Goal: Complete application form

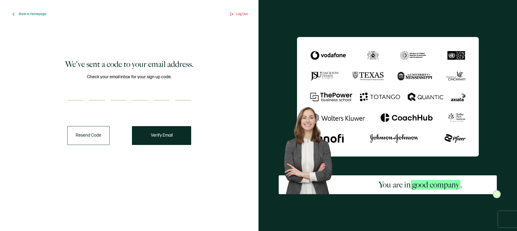
click at [79, 93] on input "number" at bounding box center [75, 95] width 16 height 11
type input "3"
type input "6"
type input "4"
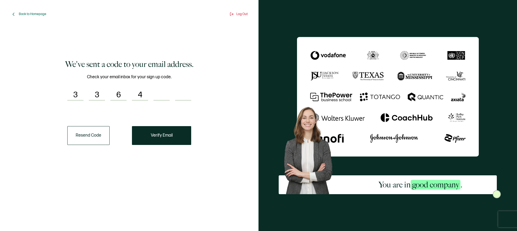
type input "1"
type input "0"
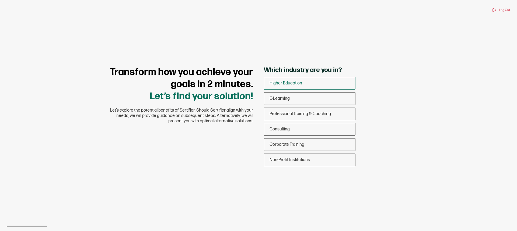
click at [300, 82] on span "Higher Education" at bounding box center [286, 83] width 33 height 5
click at [0, 0] on input "Higher Education" at bounding box center [0, 0] width 0 height 0
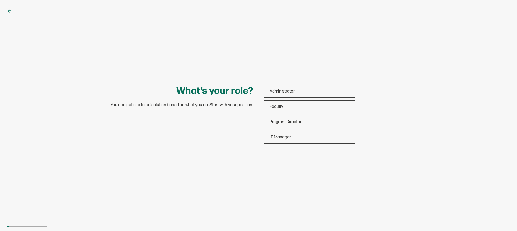
click at [11, 13] on icon at bounding box center [9, 10] width 5 height 5
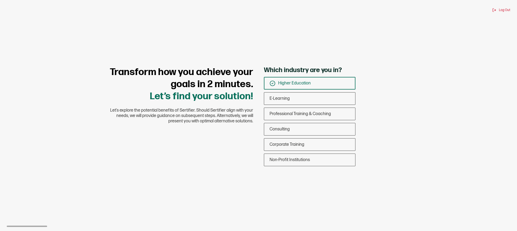
click at [299, 83] on span "Higher Education" at bounding box center [294, 83] width 33 height 5
click at [0, 0] on input "Higher Education" at bounding box center [0, 0] width 0 height 0
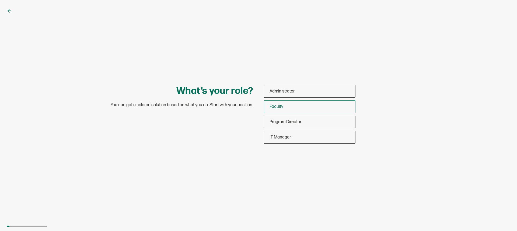
click at [293, 109] on div "Faculty" at bounding box center [309, 106] width 91 height 13
click at [0, 0] on input "Faculty" at bounding box center [0, 0] width 0 height 0
click at [296, 184] on div "What’s your role? You can get a tailored solution based on what you do. Start w…" at bounding box center [258, 115] width 517 height 231
click at [302, 108] on div "Faculty" at bounding box center [309, 106] width 91 height 13
click at [0, 0] on input "Faculty" at bounding box center [0, 0] width 0 height 0
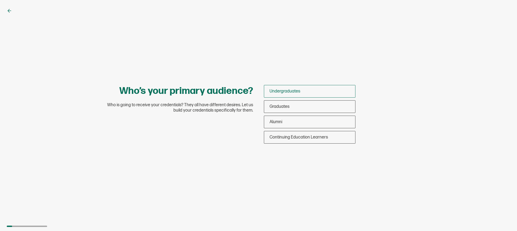
click at [310, 92] on div "Undergraduates" at bounding box center [309, 91] width 91 height 13
click at [0, 0] on input "Undergraduates" at bounding box center [0, 0] width 0 height 0
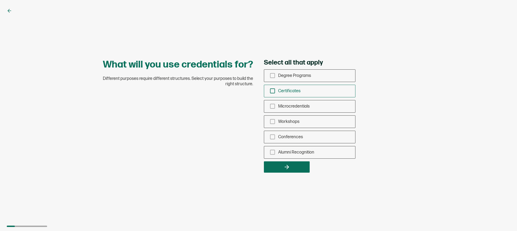
click at [274, 89] on icon "checkbox-group" at bounding box center [273, 91] width 6 height 6
click at [0, 0] on input "Certificates" at bounding box center [0, 0] width 0 height 0
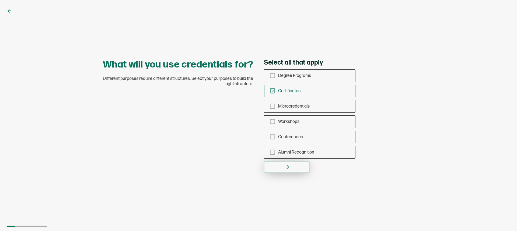
click at [296, 164] on button "button" at bounding box center [287, 167] width 46 height 11
